Goal: Task Accomplishment & Management: Use online tool/utility

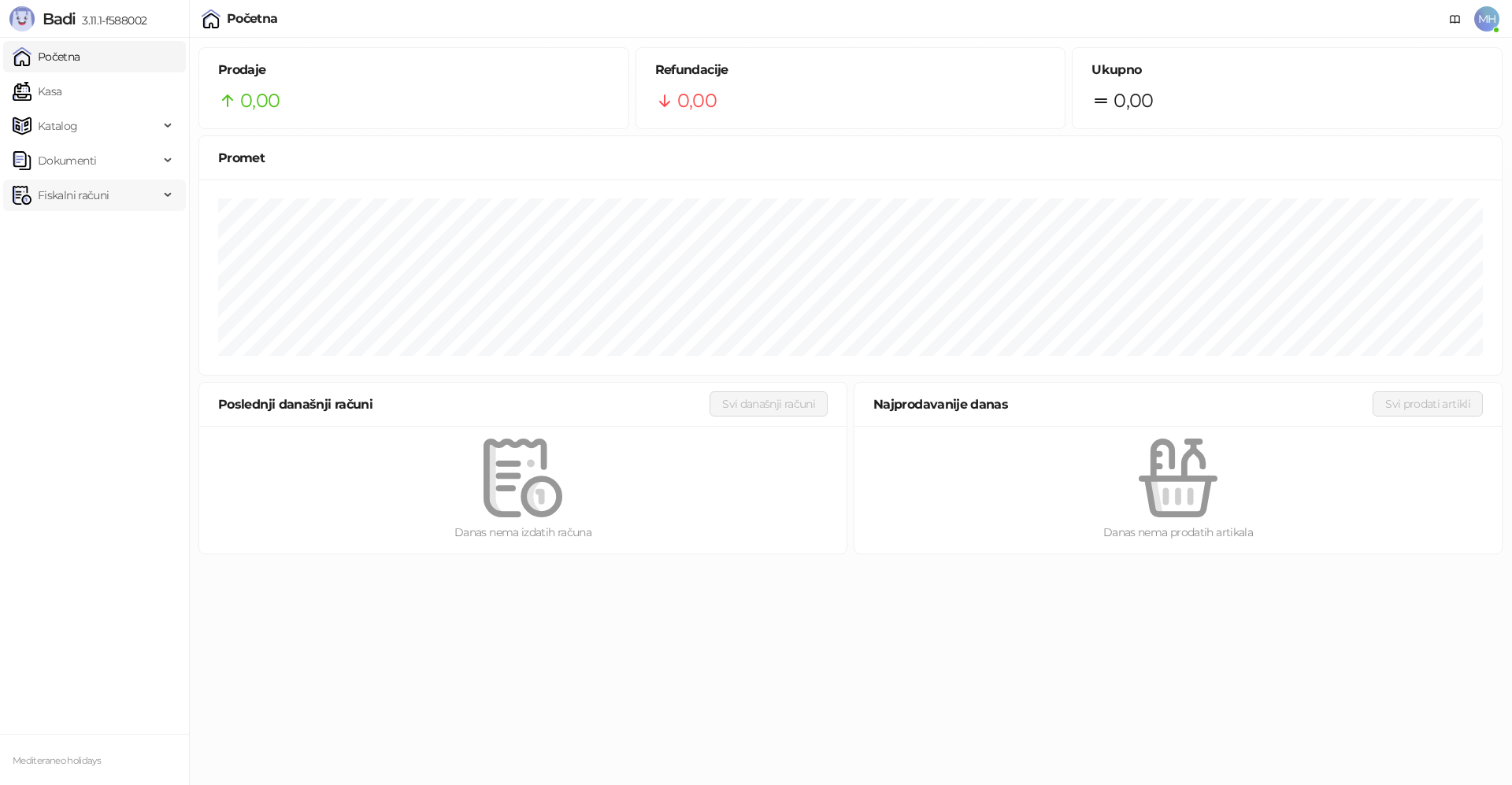
click at [169, 196] on icon at bounding box center [169, 196] width 7 height 0
click at [100, 229] on link "Izdati računi" at bounding box center [62, 230] width 86 height 32
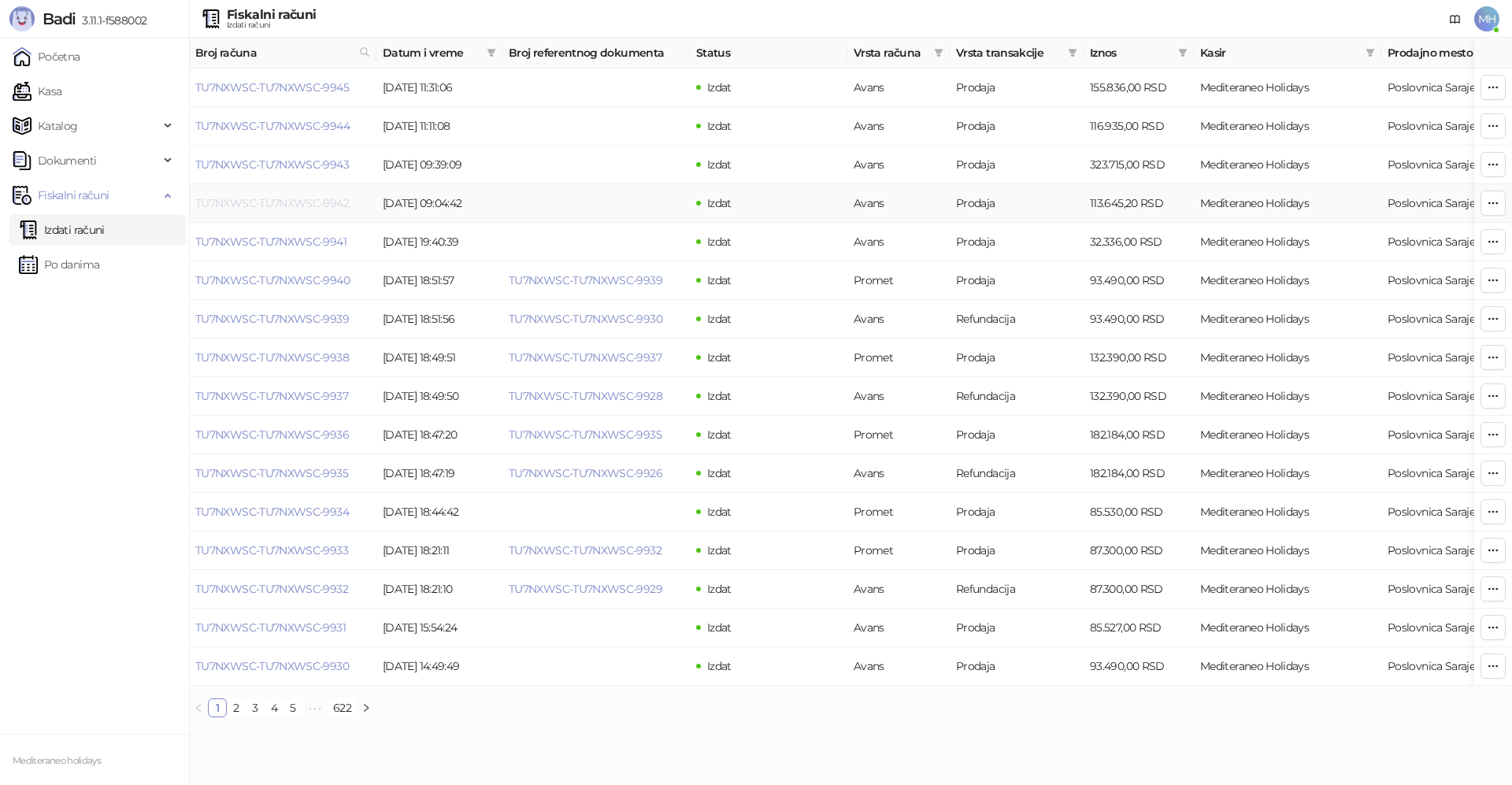
click at [292, 206] on link "TU7NXWSC-TU7NXWSC-9942" at bounding box center [272, 202] width 154 height 14
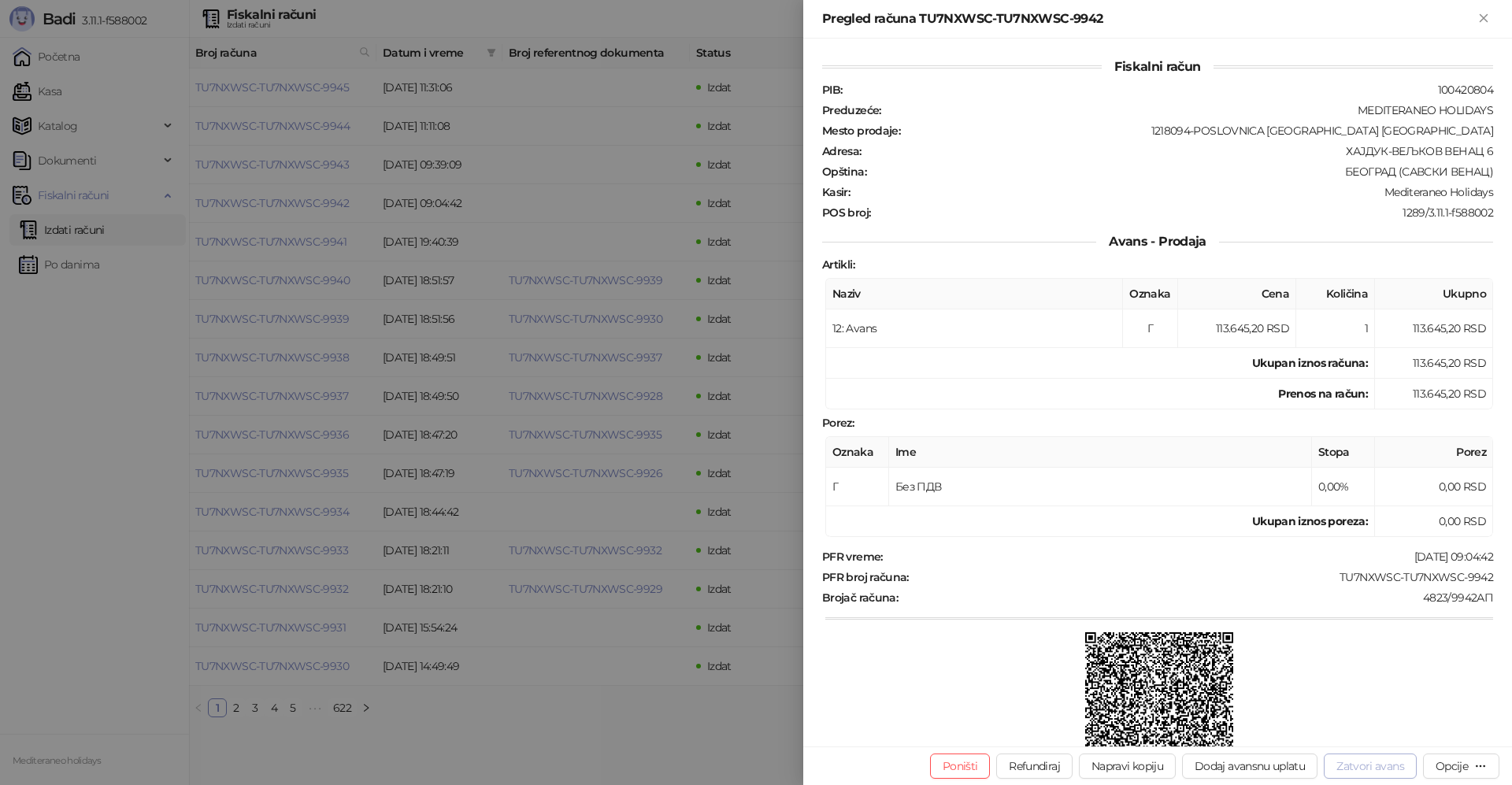
click at [1390, 764] on button "Zatvori avans" at bounding box center [1370, 765] width 93 height 25
type input "**********"
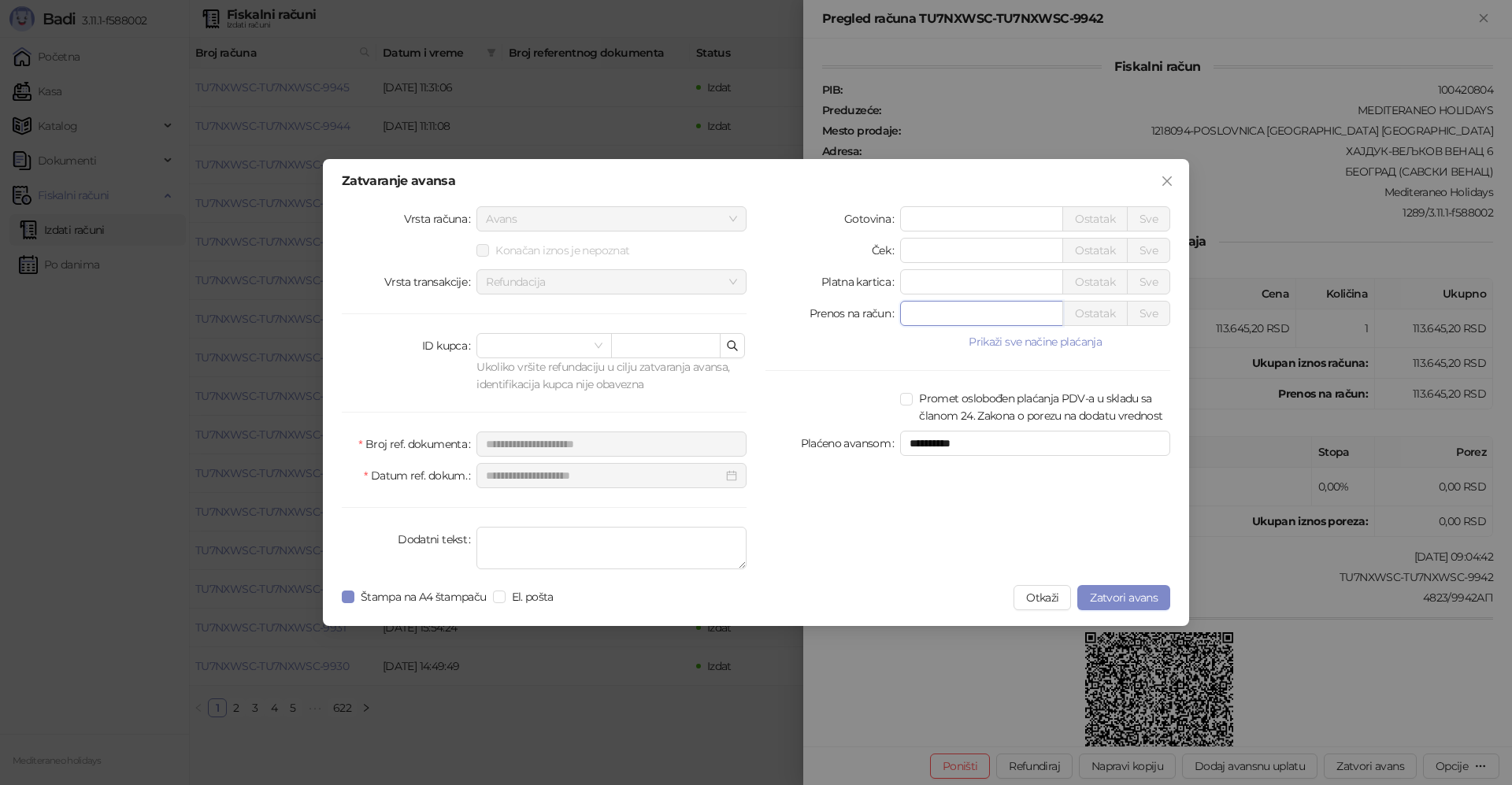
drag, startPoint x: 925, startPoint y: 315, endPoint x: 1130, endPoint y: 356, distance: 209.1
click at [906, 308] on input "*" at bounding box center [981, 313] width 161 height 23
drag, startPoint x: 929, startPoint y: 526, endPoint x: 963, endPoint y: 538, distance: 36.1
click at [929, 526] on div "**********" at bounding box center [967, 390] width 424 height 369
click at [1144, 590] on span "Zatvori avans" at bounding box center [1123, 597] width 67 height 14
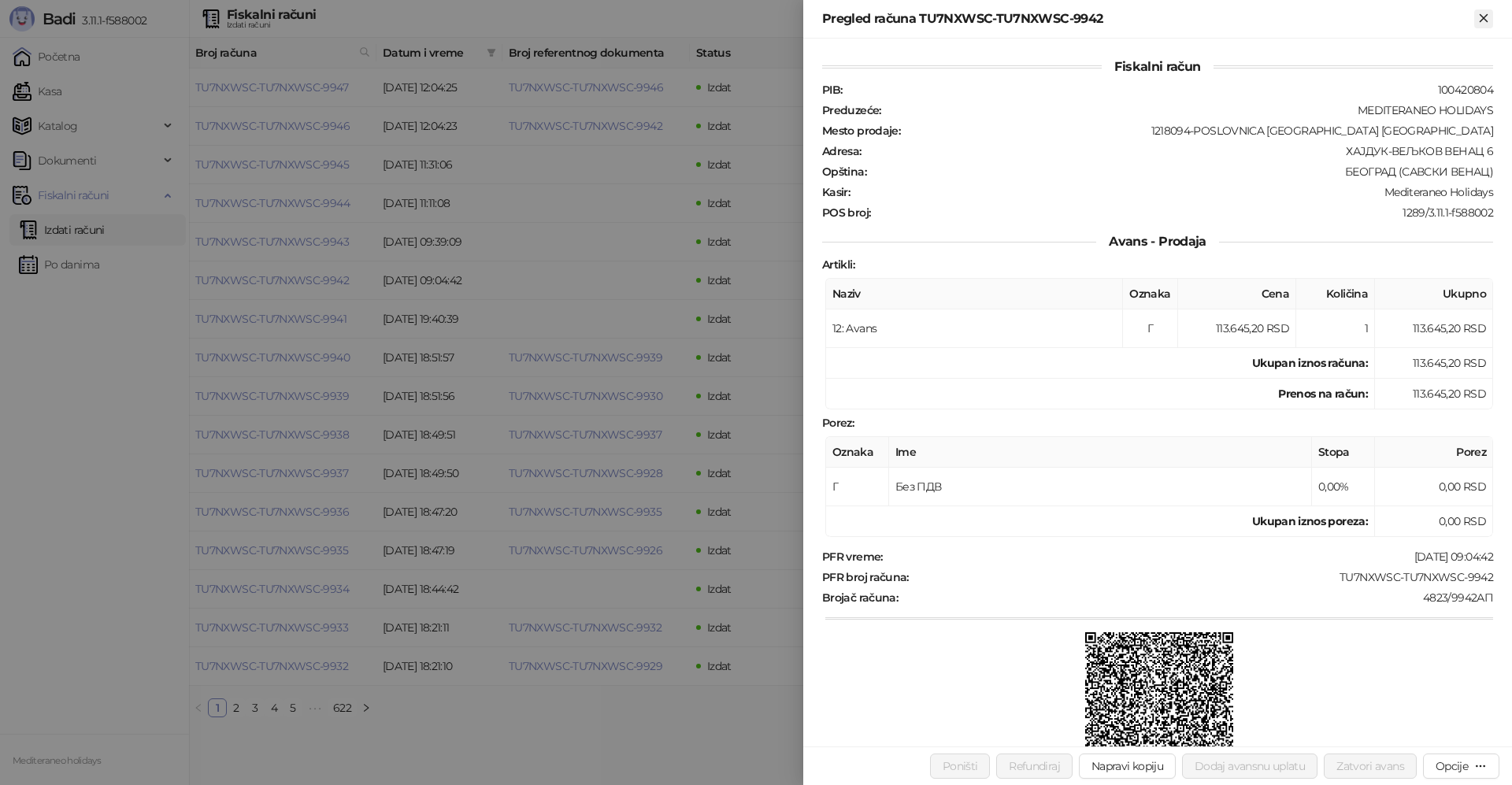
click at [1484, 15] on icon "Zatvori" at bounding box center [1483, 18] width 14 height 14
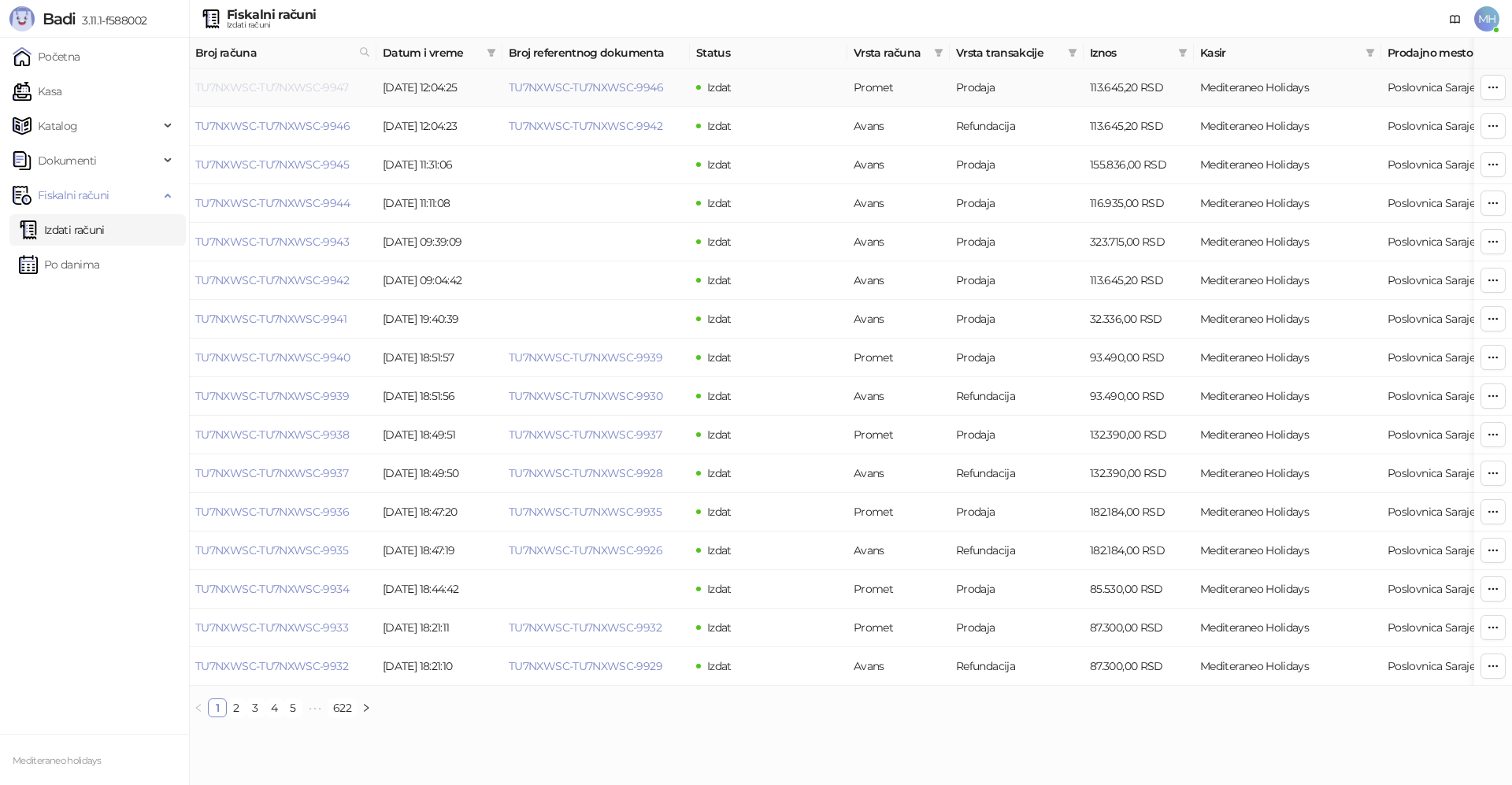
click at [280, 84] on link "TU7NXWSC-TU7NXWSC-9947" at bounding box center [272, 87] width 153 height 14
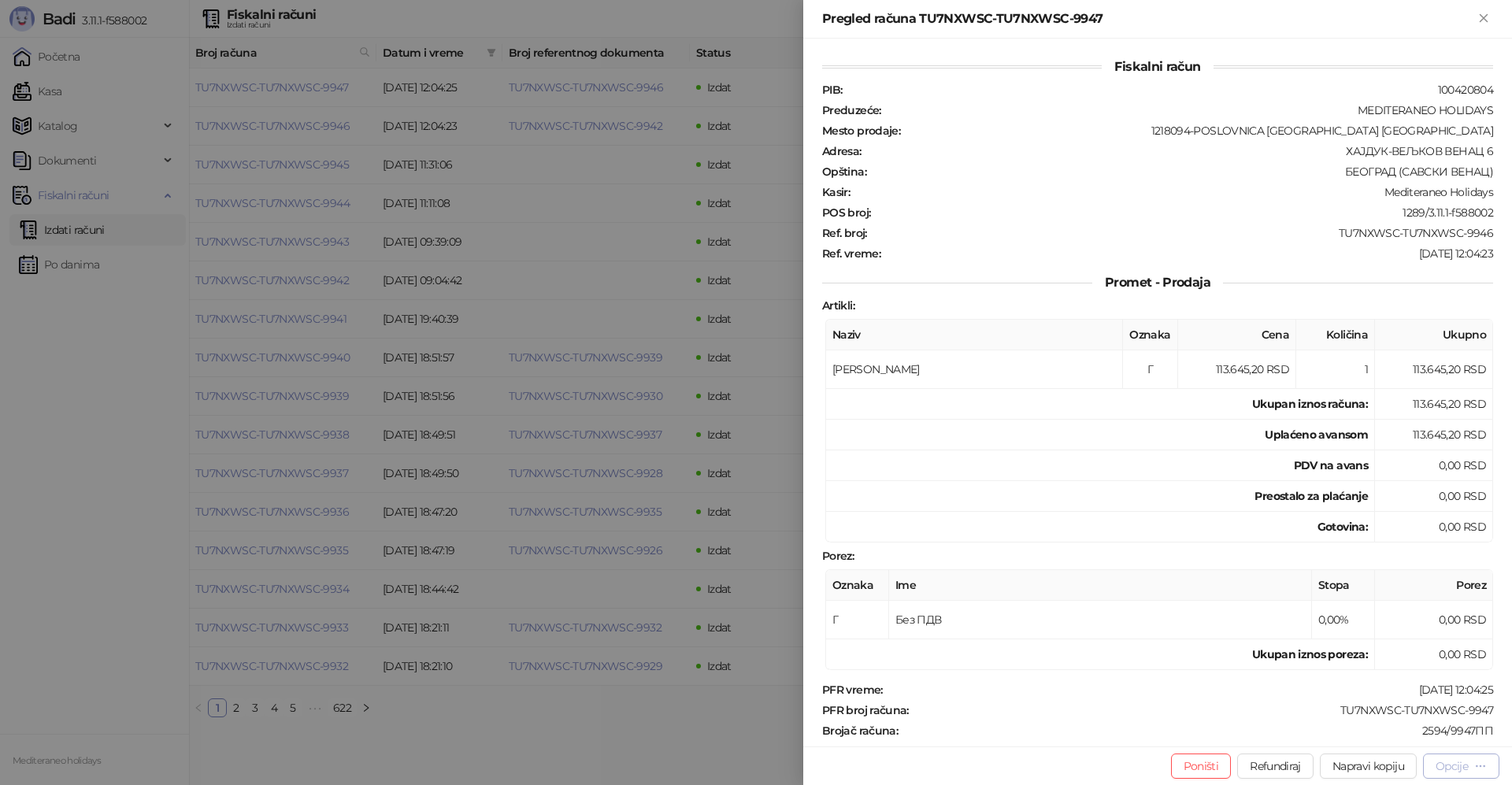
click at [1479, 766] on icon "button" at bounding box center [1480, 765] width 12 height 12
click at [1378, 735] on span "Preuzmi u PDF formatu" at bounding box center [1406, 734] width 161 height 18
click at [1490, 21] on icon "Zatvori" at bounding box center [1483, 18] width 14 height 14
